Goal: Navigation & Orientation: Find specific page/section

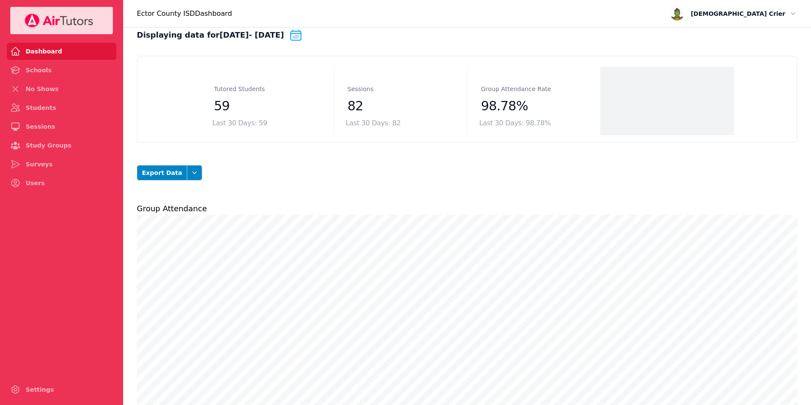
scroll to position [14, 0]
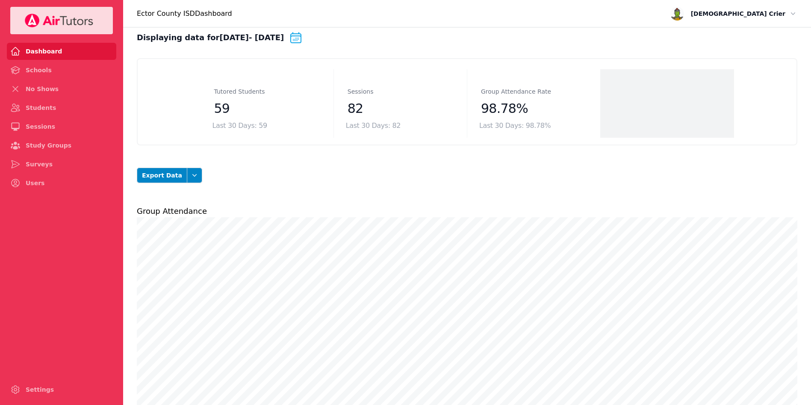
click at [31, 108] on link "Students" at bounding box center [61, 107] width 109 height 17
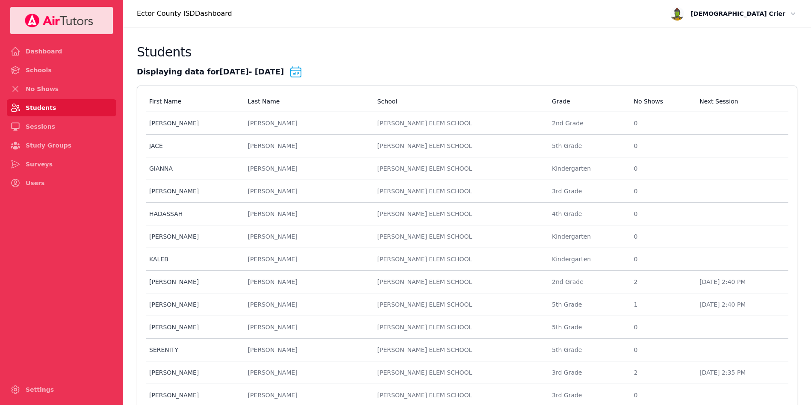
click at [35, 126] on link "Sessions" at bounding box center [61, 126] width 109 height 17
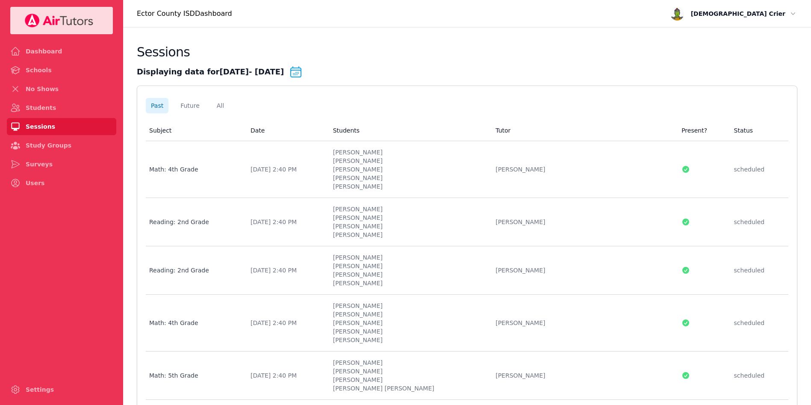
click at [381, 171] on li "[PERSON_NAME]" at bounding box center [409, 169] width 153 height 9
click at [384, 222] on li "[PERSON_NAME]" at bounding box center [409, 226] width 153 height 9
click at [409, 253] on li "[PERSON_NAME]" at bounding box center [409, 257] width 153 height 9
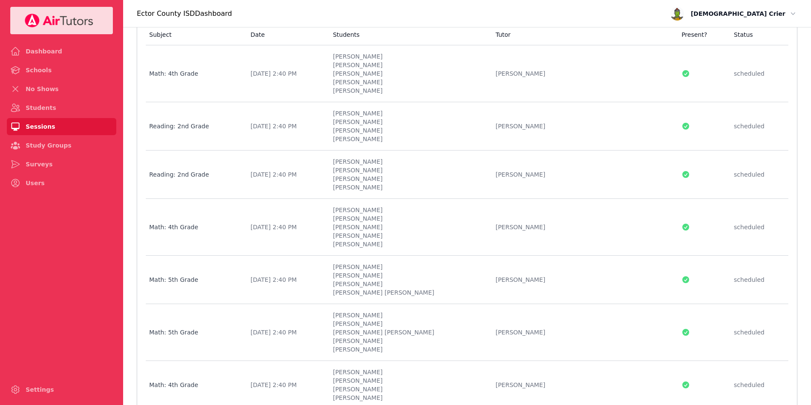
scroll to position [104, 0]
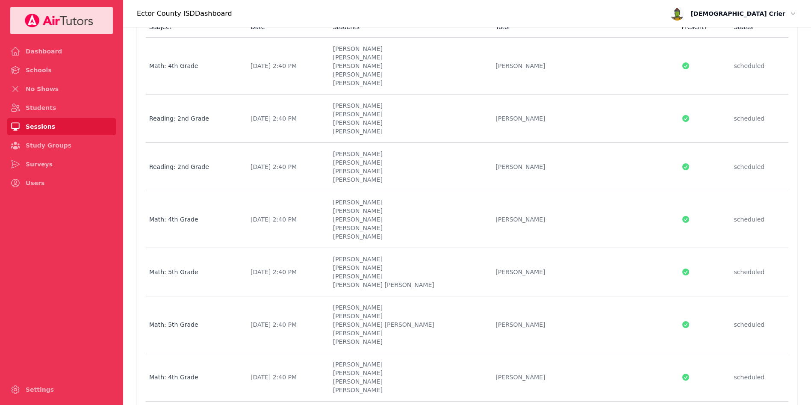
click at [212, 224] on td "Subject Math: 4th Grade" at bounding box center [196, 219] width 100 height 57
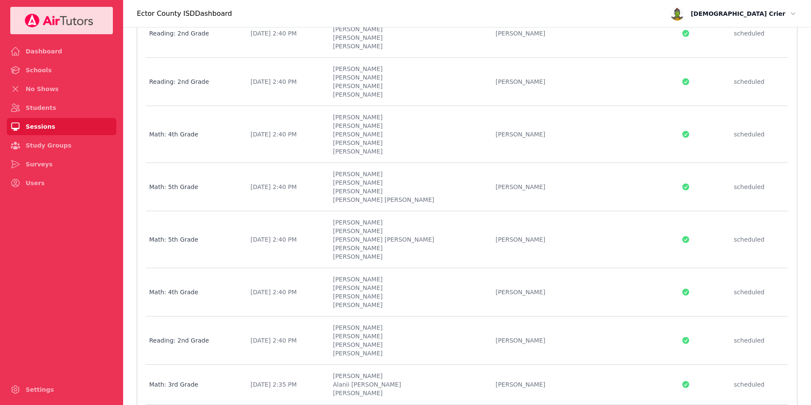
scroll to position [197, 0]
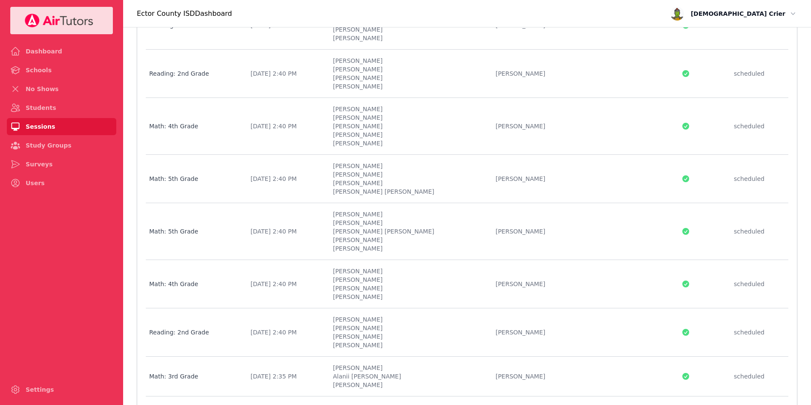
click at [282, 186] on td "Date [DATE] 2:40 PM" at bounding box center [287, 179] width 83 height 48
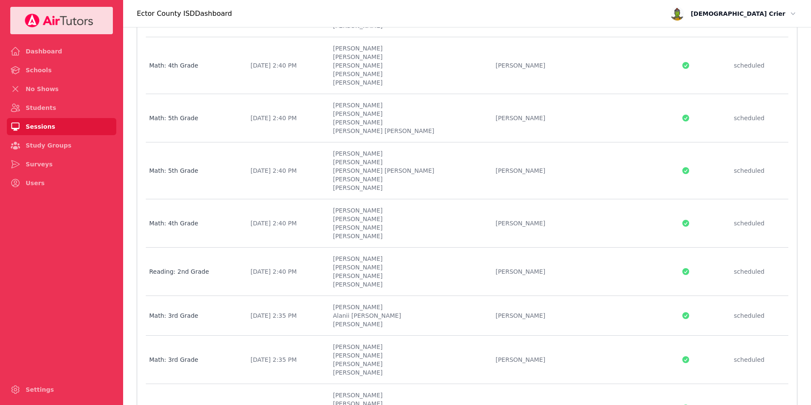
scroll to position [282, 0]
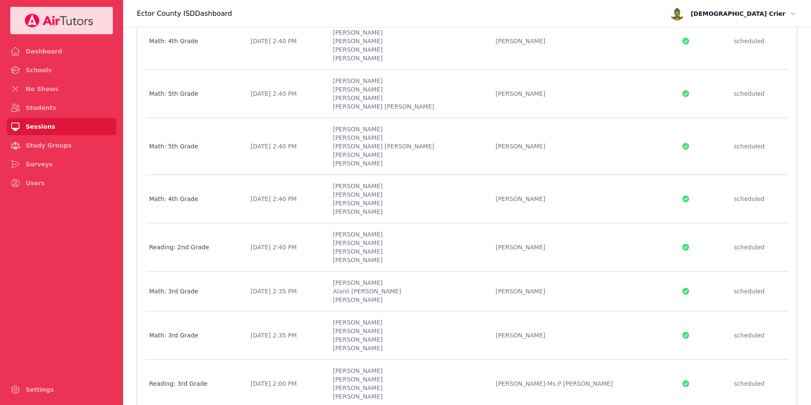
click at [240, 249] on div "Reading: 2nd Grade" at bounding box center [194, 247] width 91 height 9
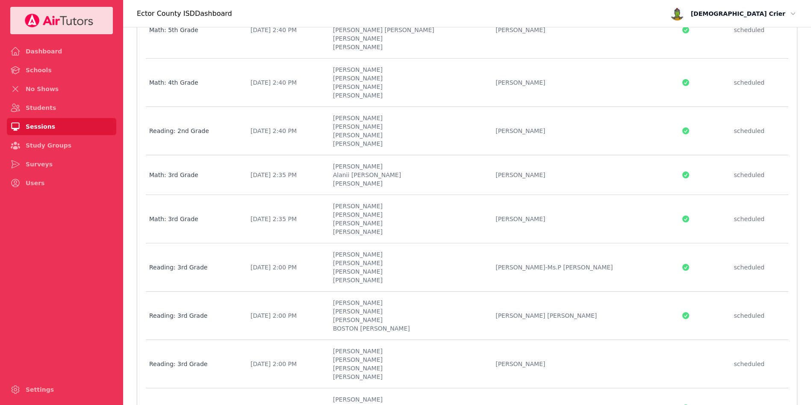
scroll to position [404, 0]
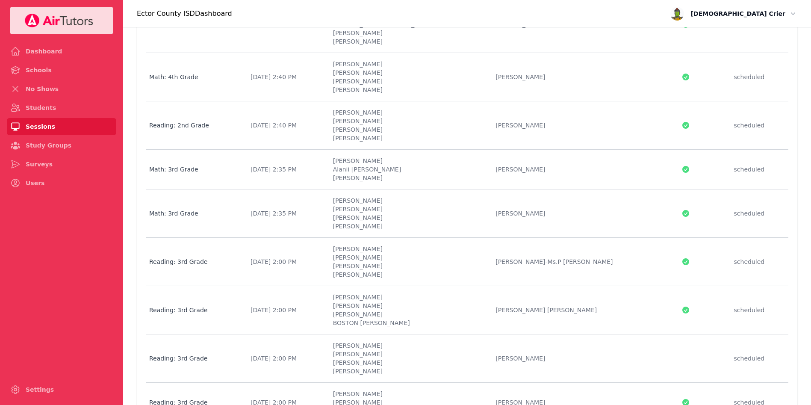
click at [236, 208] on td "Subject Math: 3rd Grade" at bounding box center [196, 213] width 100 height 48
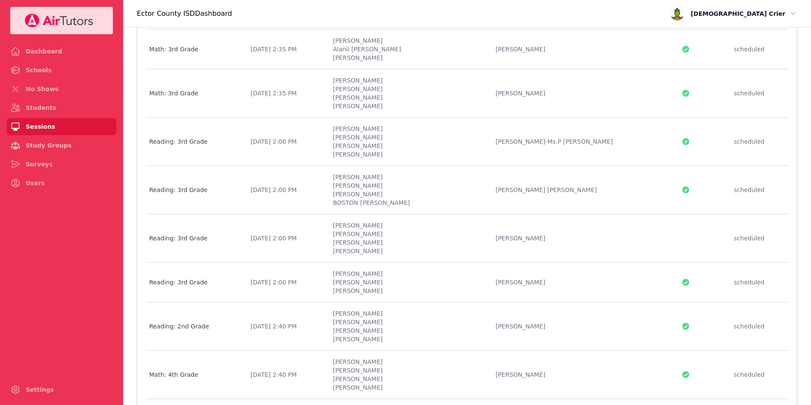
scroll to position [525, 0]
click at [193, 224] on td "Subject Reading: 3rd Grade" at bounding box center [196, 237] width 100 height 48
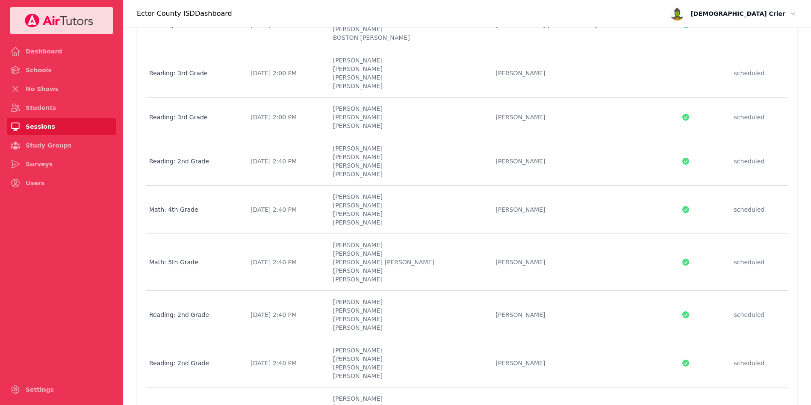
scroll to position [690, 0]
click at [397, 183] on td "Students [PERSON_NAME] MILA’[PERSON_NAME] [PERSON_NAME] [PERSON_NAME]" at bounding box center [409, 161] width 163 height 48
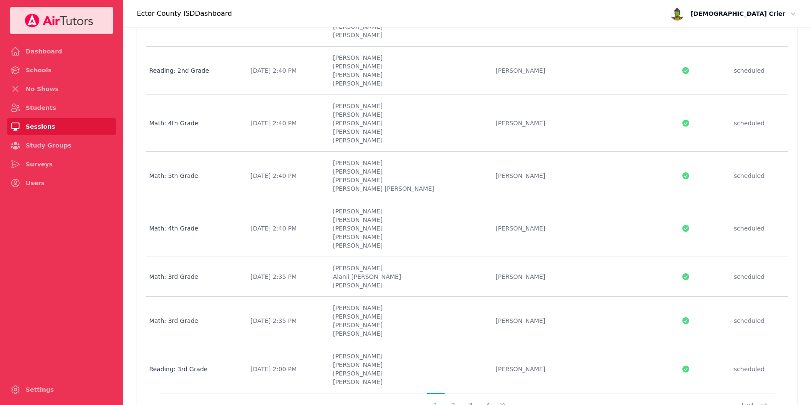
scroll to position [983, 0]
click at [163, 185] on td "Subject Math: 5th Grade" at bounding box center [196, 174] width 100 height 48
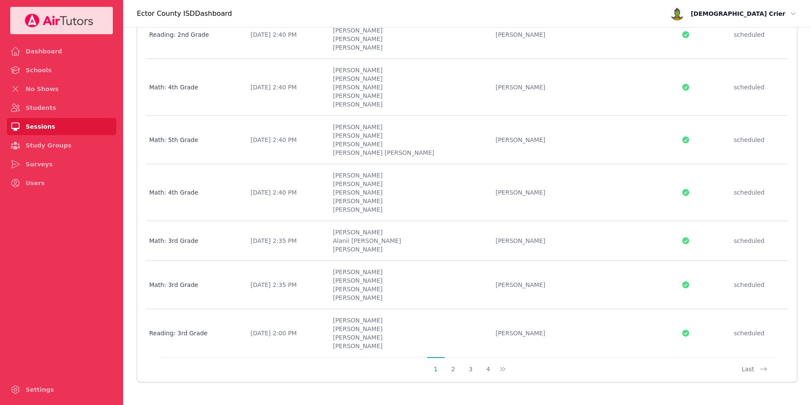
scroll to position [1022, 0]
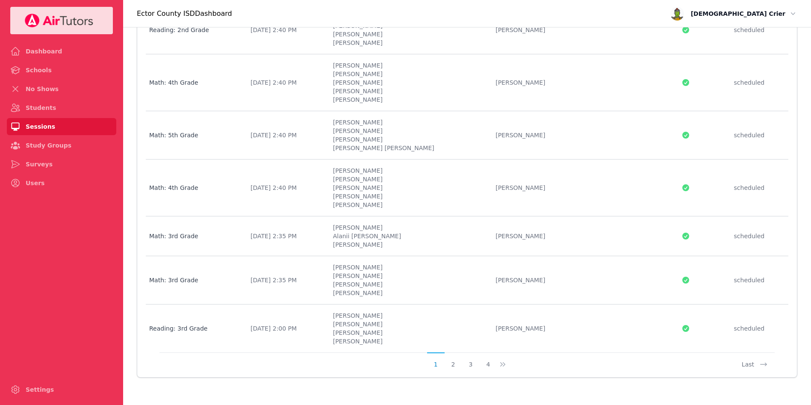
click at [180, 342] on td "Subject Reading: 3rd Grade" at bounding box center [196, 329] width 100 height 48
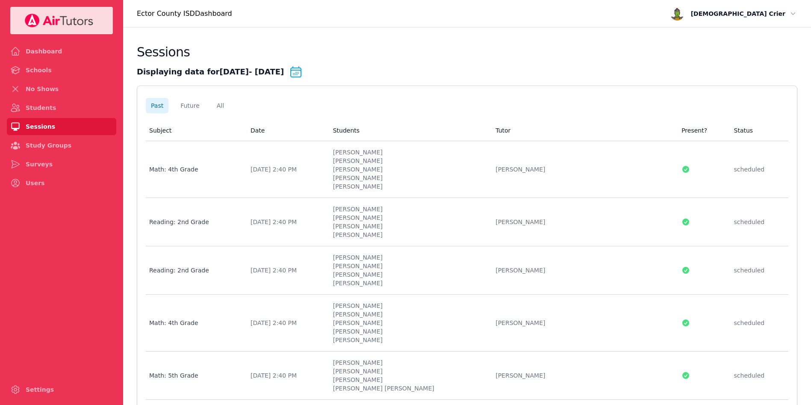
scroll to position [1022, 0]
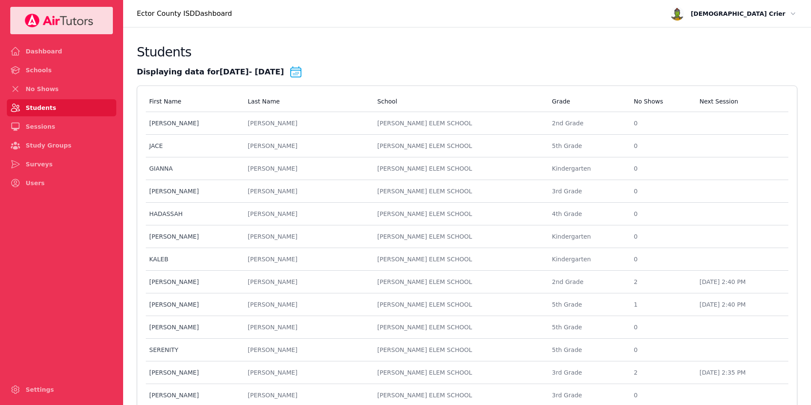
click at [36, 124] on link "Sessions" at bounding box center [61, 126] width 109 height 17
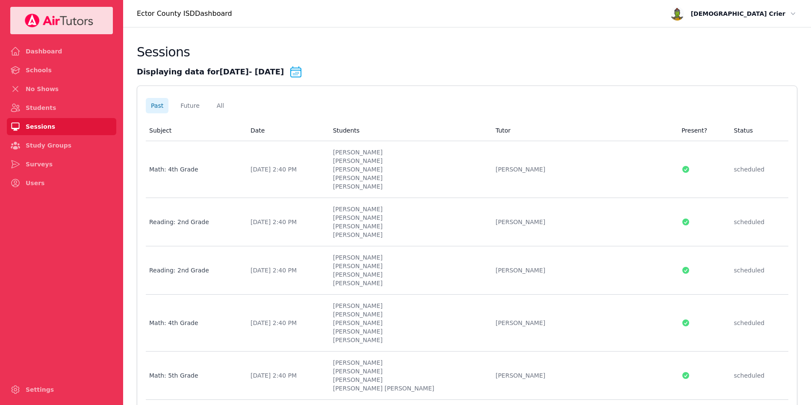
click at [37, 167] on link "Surveys" at bounding box center [61, 164] width 109 height 17
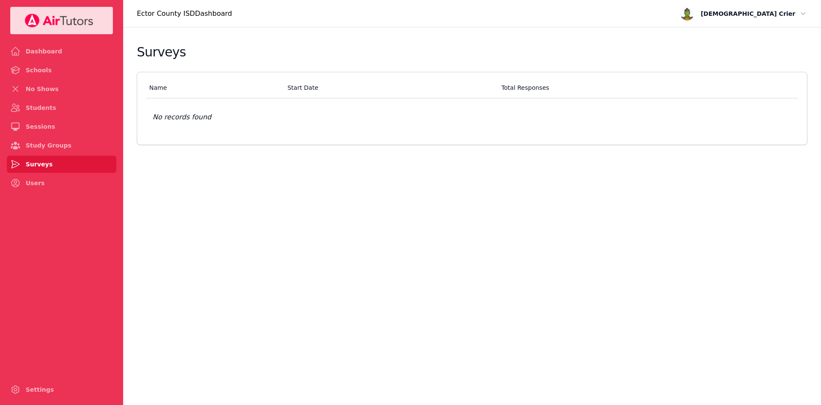
click at [33, 146] on link "Study Groups" at bounding box center [61, 145] width 109 height 17
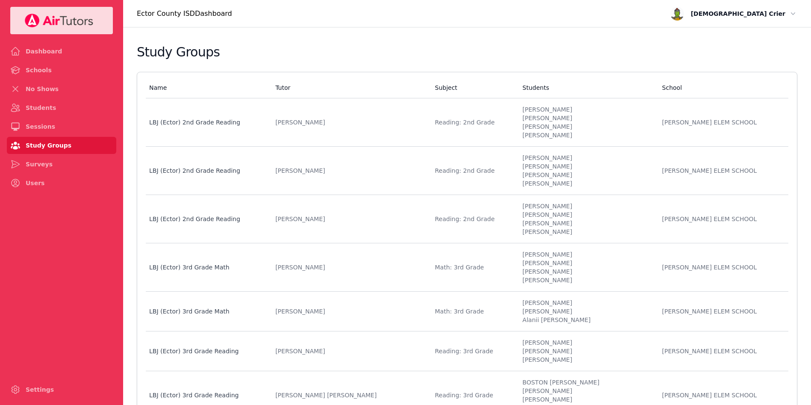
click at [27, 119] on link "Sessions" at bounding box center [61, 126] width 109 height 17
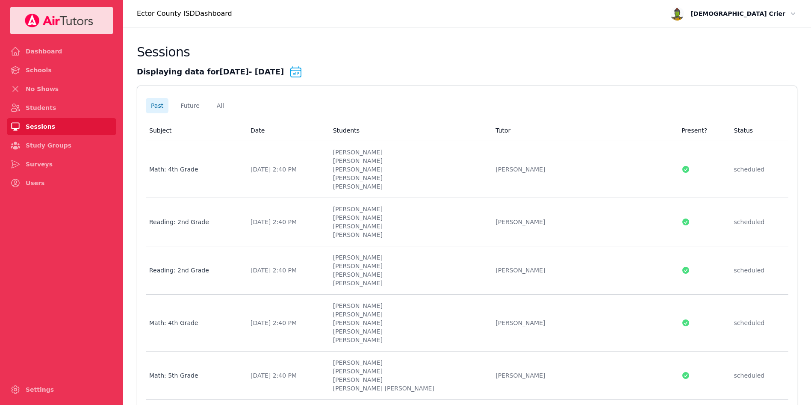
click at [39, 47] on link "Dashboard" at bounding box center [61, 51] width 109 height 17
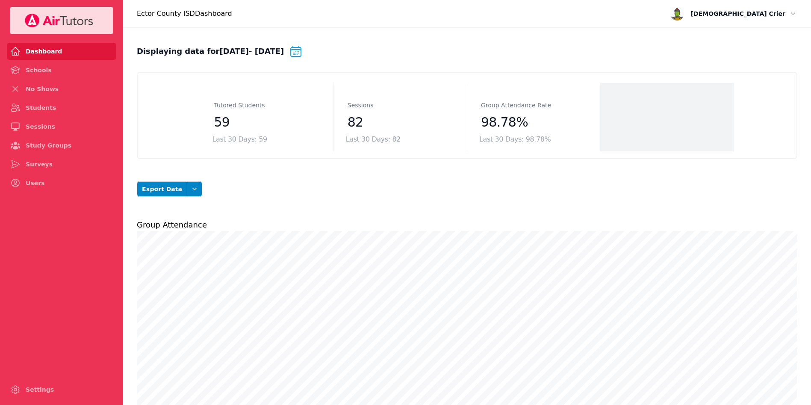
click at [45, 73] on link "Schools" at bounding box center [61, 70] width 109 height 17
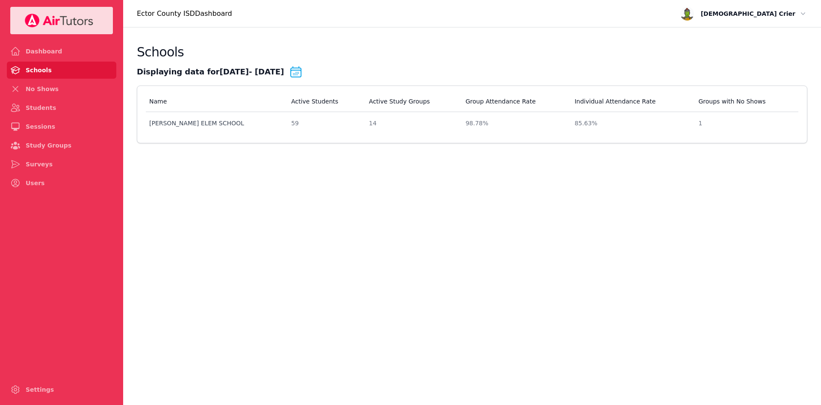
click at [47, 90] on link "No Shows" at bounding box center [61, 88] width 109 height 17
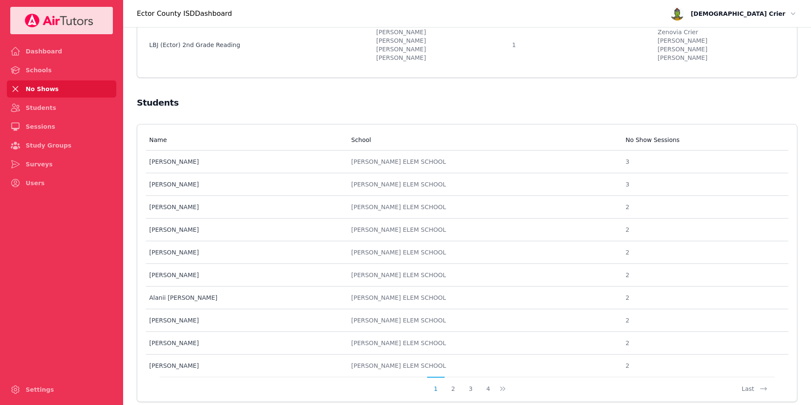
scroll to position [148, 0]
